Goal: Task Accomplishment & Management: Manage account settings

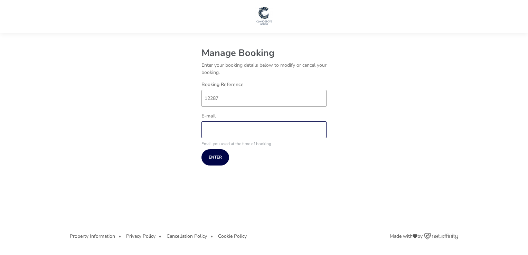
click at [215, 126] on input "E-mail" at bounding box center [263, 129] width 125 height 17
type input "[EMAIL_ADDRESS][DOMAIN_NAME]"
click at [214, 157] on button "Enter" at bounding box center [215, 157] width 28 height 16
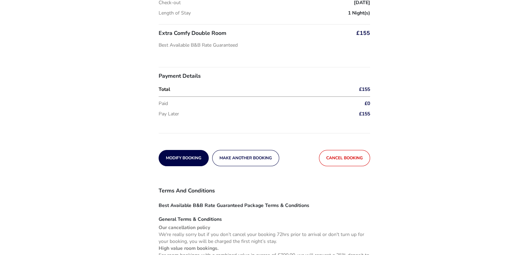
scroll to position [103, 0]
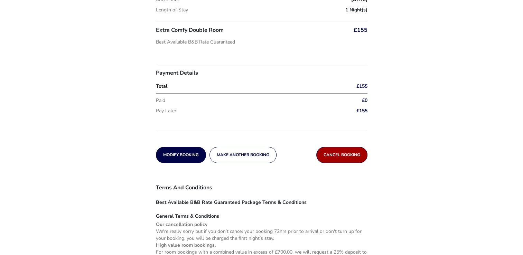
click at [336, 154] on span "Cancel booking" at bounding box center [341, 155] width 37 height 4
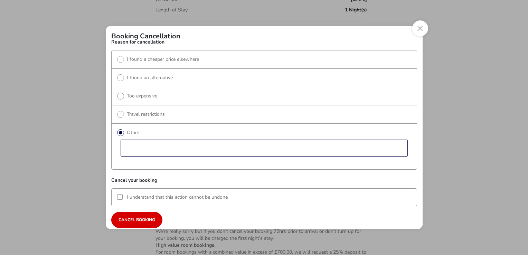
click at [142, 145] on input "reasonText" at bounding box center [264, 148] width 287 height 17
type input "No longer able to come to wedding"
click at [118, 195] on div at bounding box center [120, 197] width 6 height 6
click at [141, 219] on span "Cancel booking" at bounding box center [136, 220] width 37 height 4
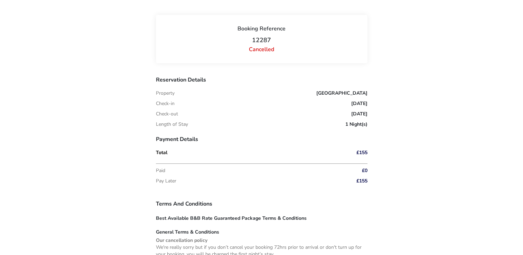
scroll to position [54, 0]
